Goal: Navigation & Orientation: Find specific page/section

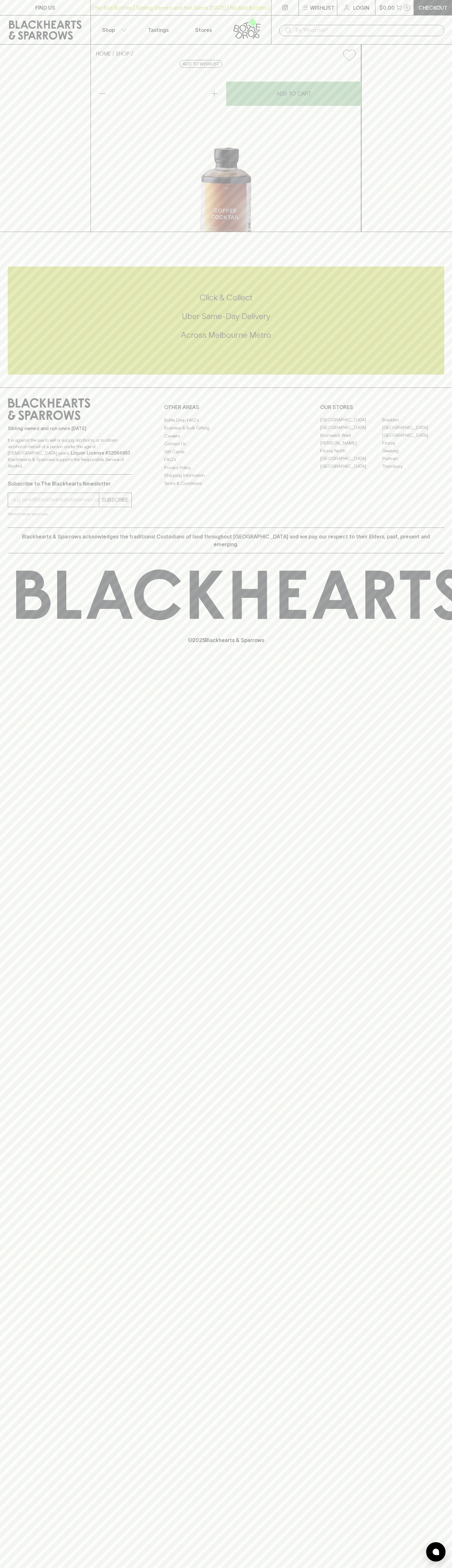
click at [161, 26] on link "Tastings" at bounding box center [158, 29] width 45 height 29
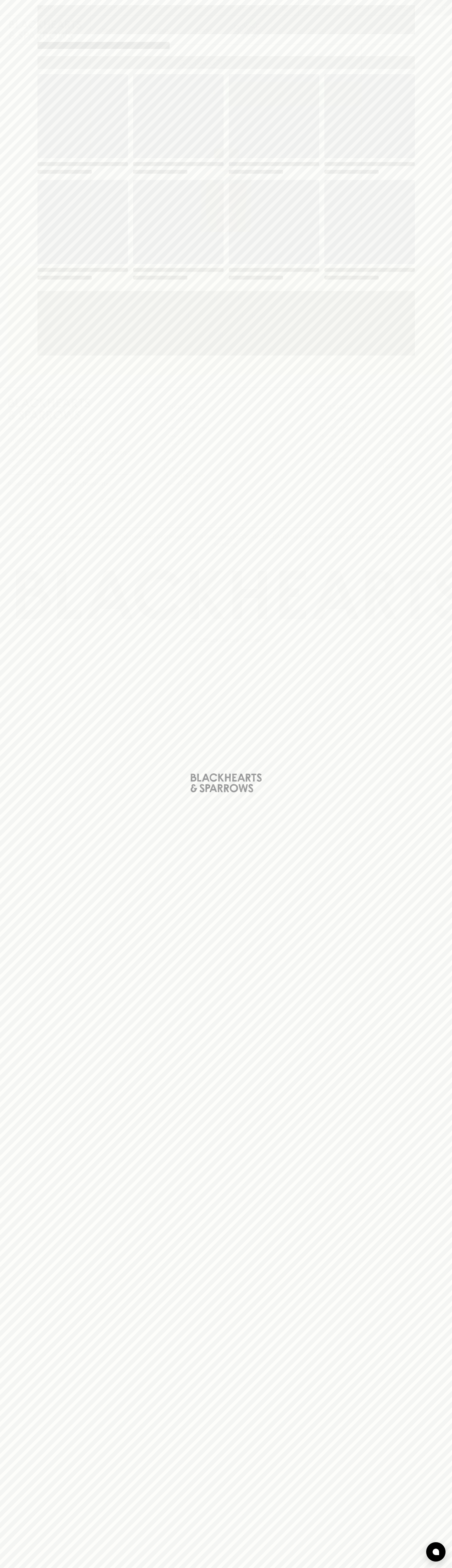
click at [423, 380] on div "Loading" at bounding box center [226, 784] width 452 height 1568
click at [436, 1567] on html "FIND US | No Bad Bottles | Sibling Owned and Run Since [DATE] | No Bad Bottles …" at bounding box center [226, 784] width 452 height 1568
click at [24, 549] on div "Loading" at bounding box center [226, 784] width 452 height 1568
